Goal: Task Accomplishment & Management: Use online tool/utility

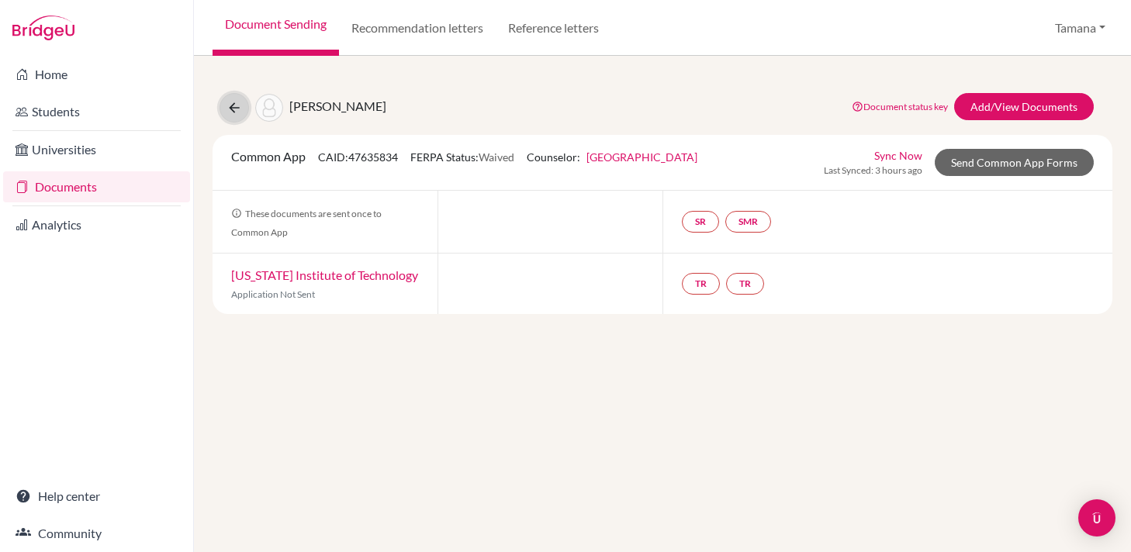
click at [236, 108] on icon at bounding box center [234, 108] width 16 height 16
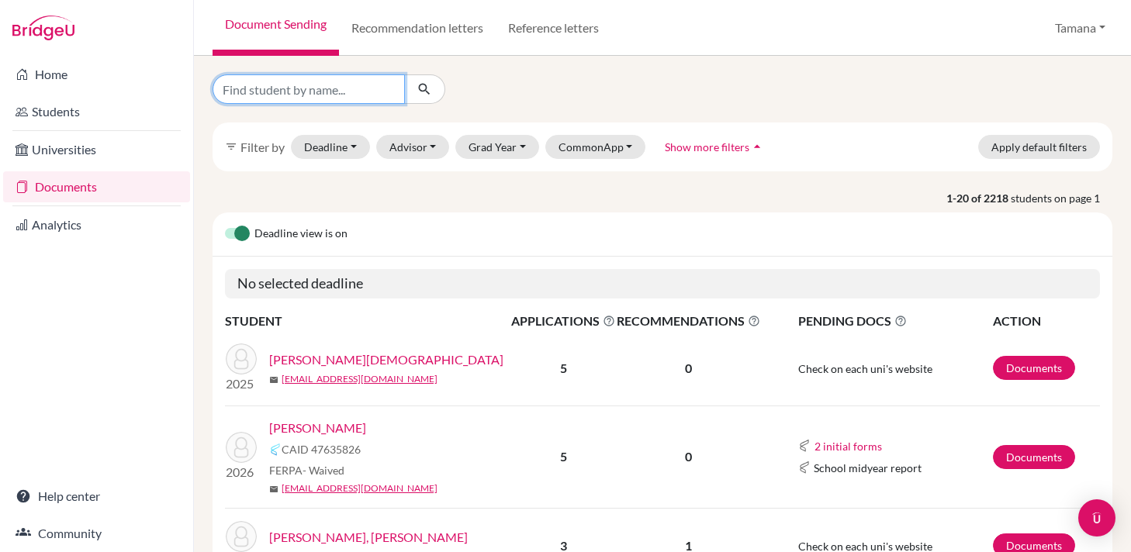
click at [348, 90] on input "Find student by name..." at bounding box center [309, 88] width 192 height 29
type input "xitong"
click button "submit" at bounding box center [424, 88] width 41 height 29
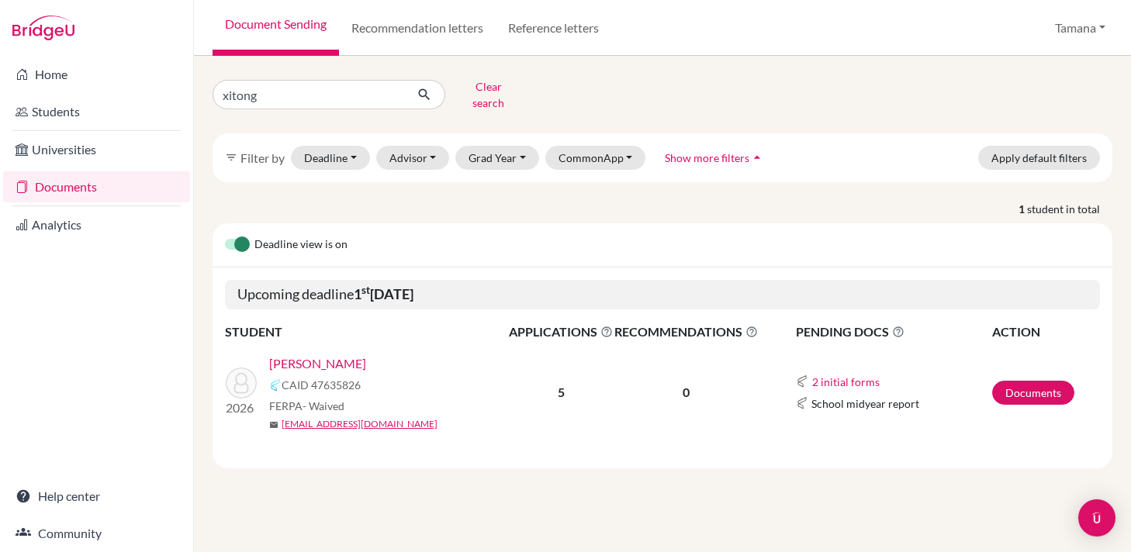
click at [321, 354] on link "[PERSON_NAME]" at bounding box center [317, 363] width 97 height 19
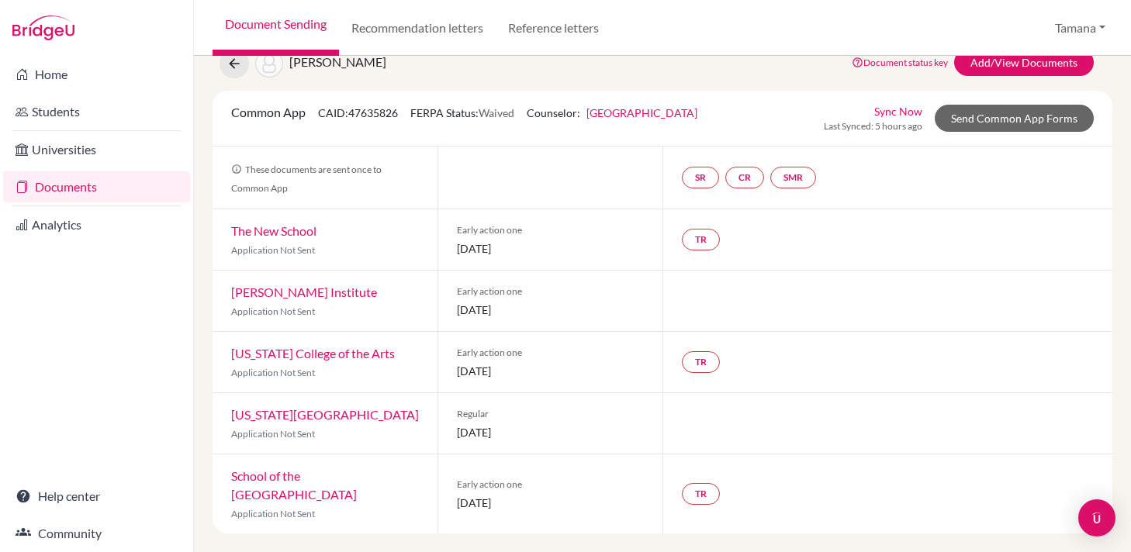
scroll to position [44, 0]
